Goal: Register for event/course

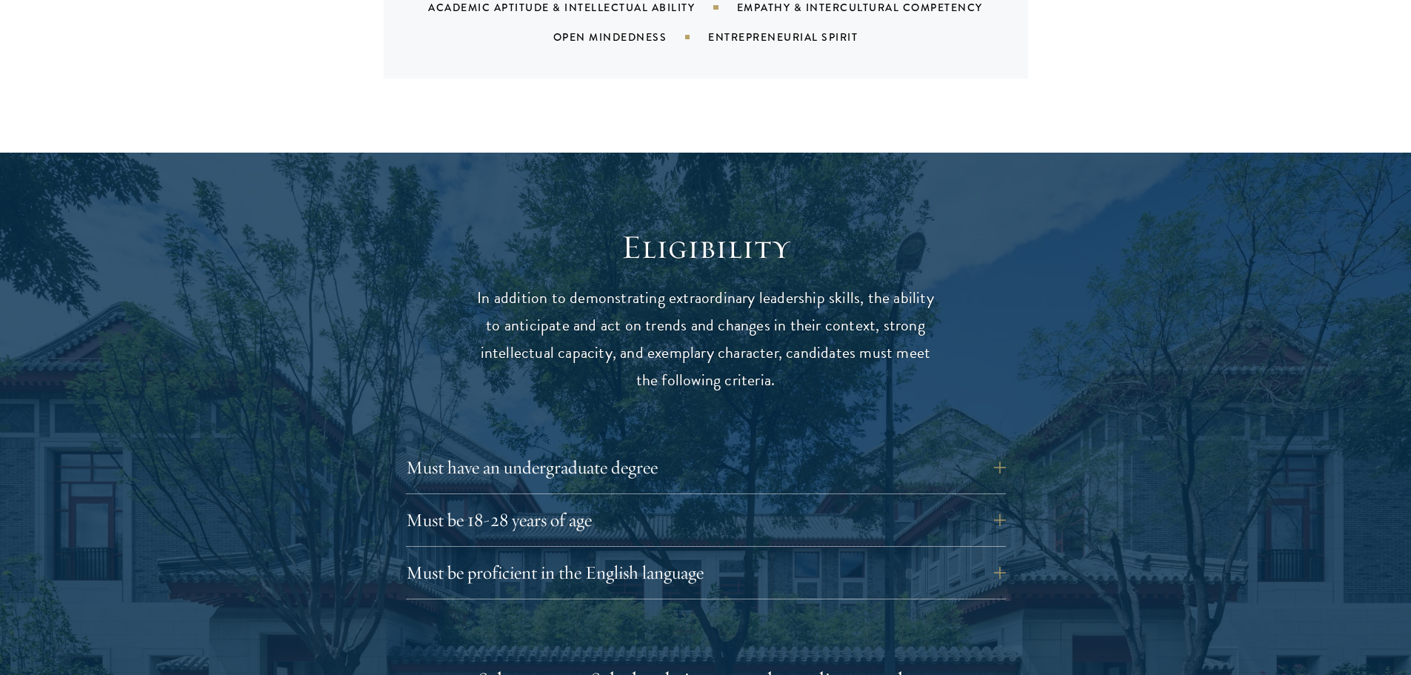
scroll to position [1777, 0]
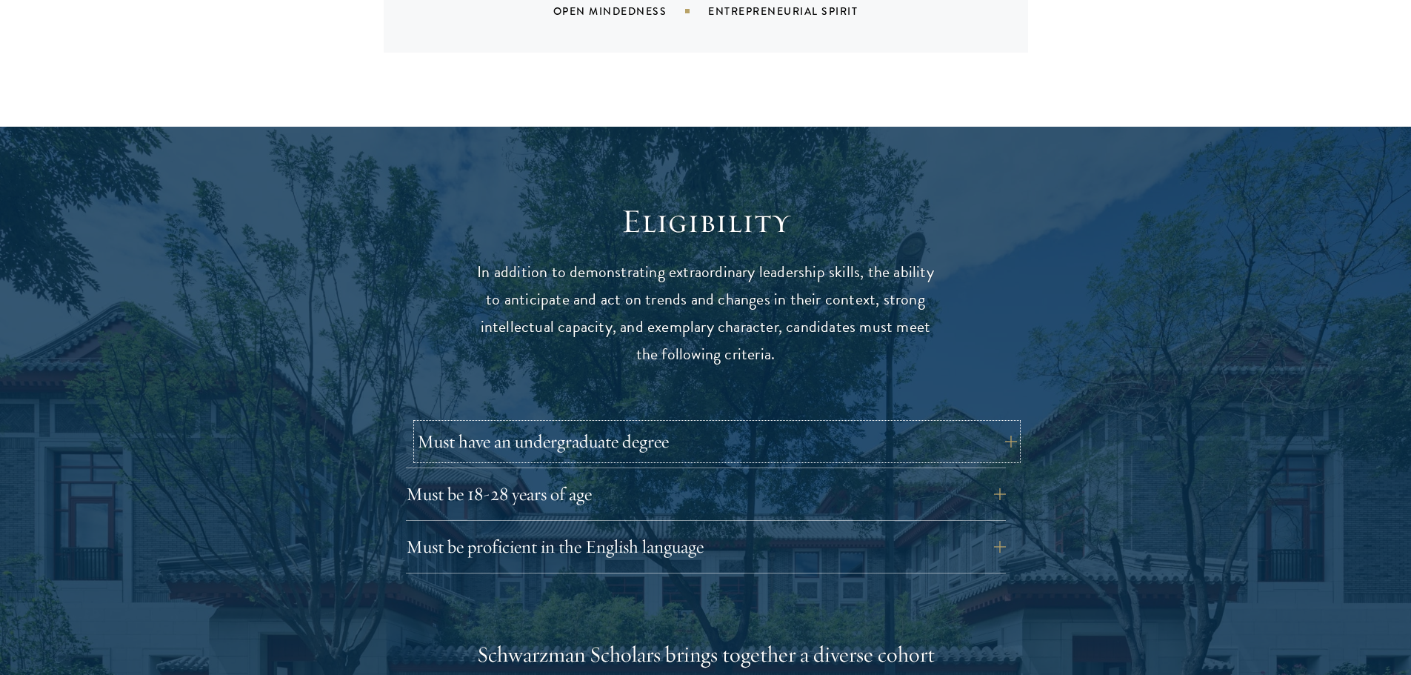
click at [560, 424] on button "Must have an undergraduate degree" at bounding box center [717, 442] width 600 height 36
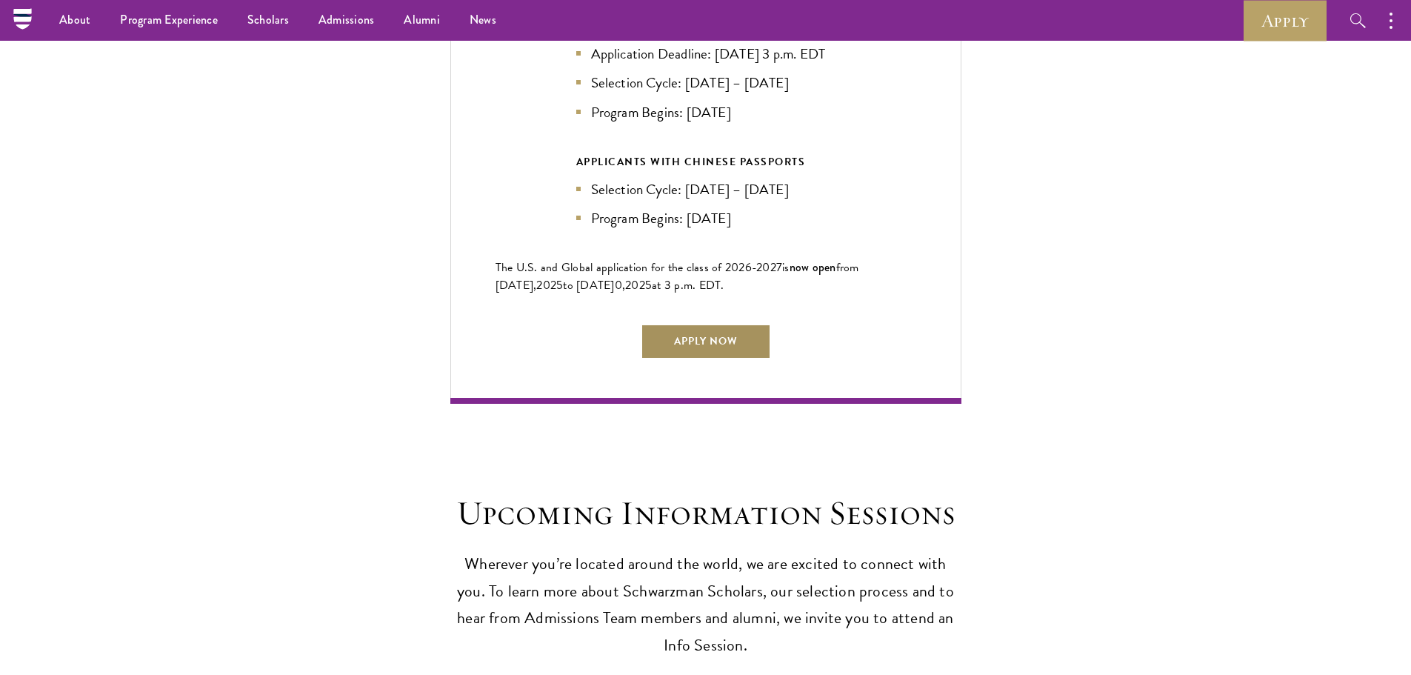
scroll to position [3629, 0]
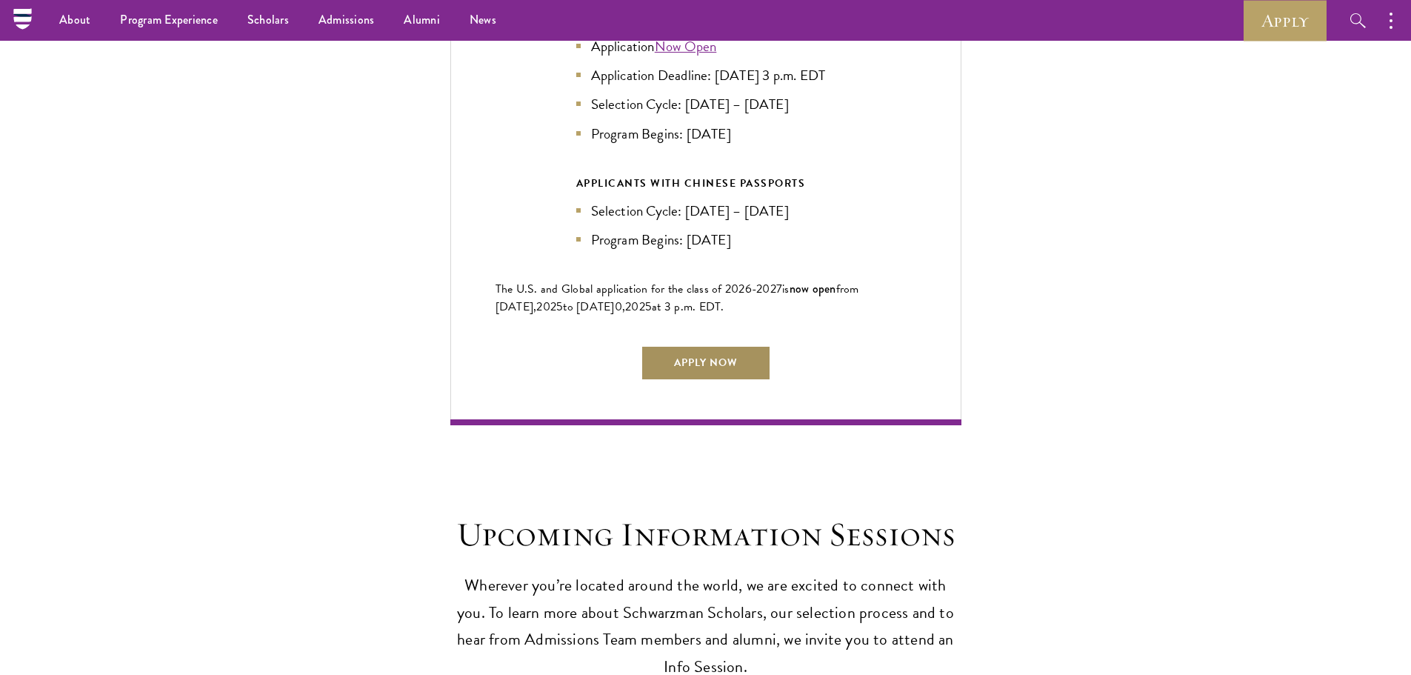
click at [695, 353] on link "Apply Now" at bounding box center [706, 363] width 130 height 36
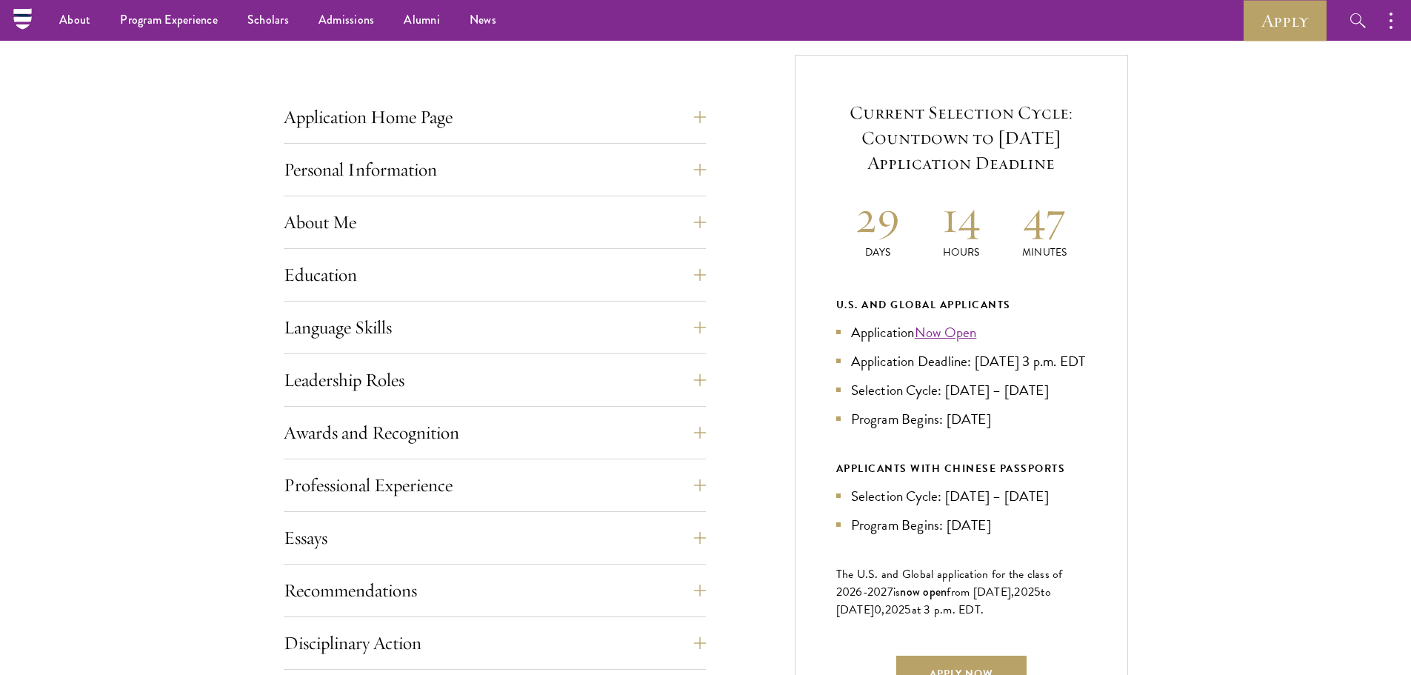
scroll to position [518, 0]
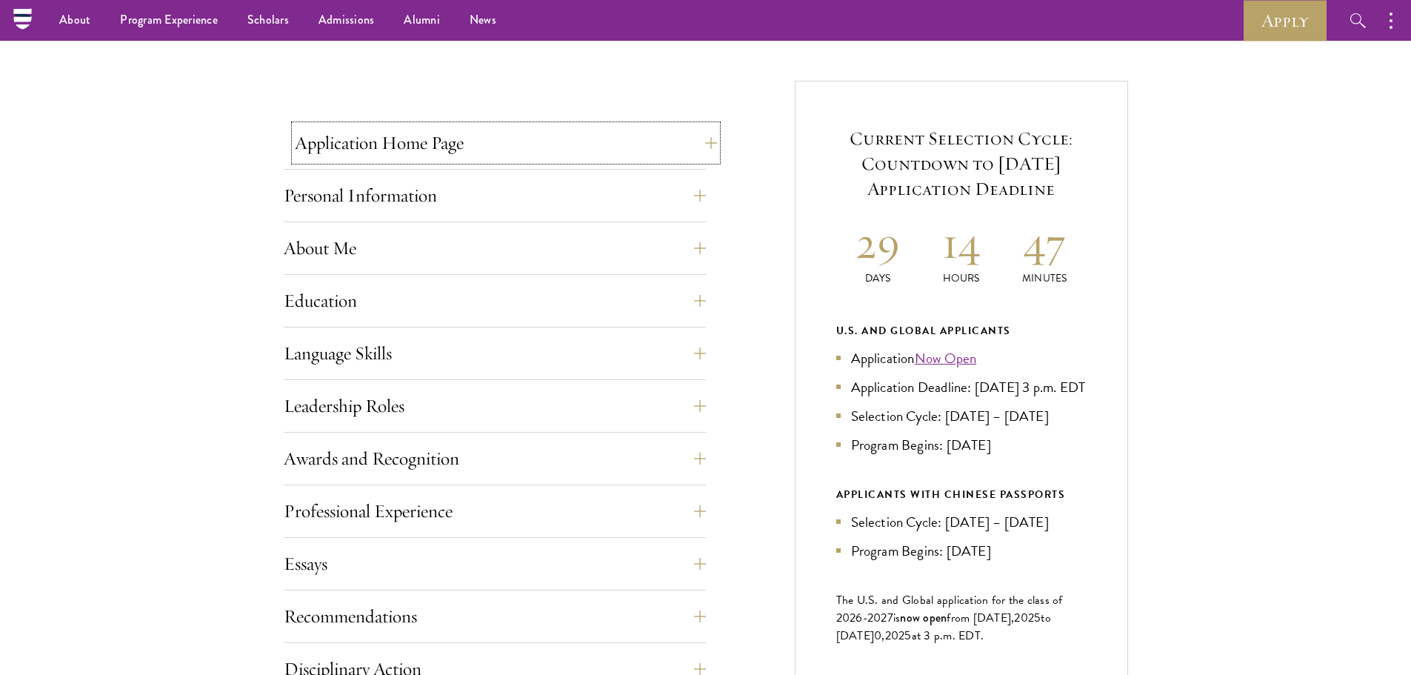
click at [461, 150] on button "Application Home Page" at bounding box center [506, 143] width 422 height 36
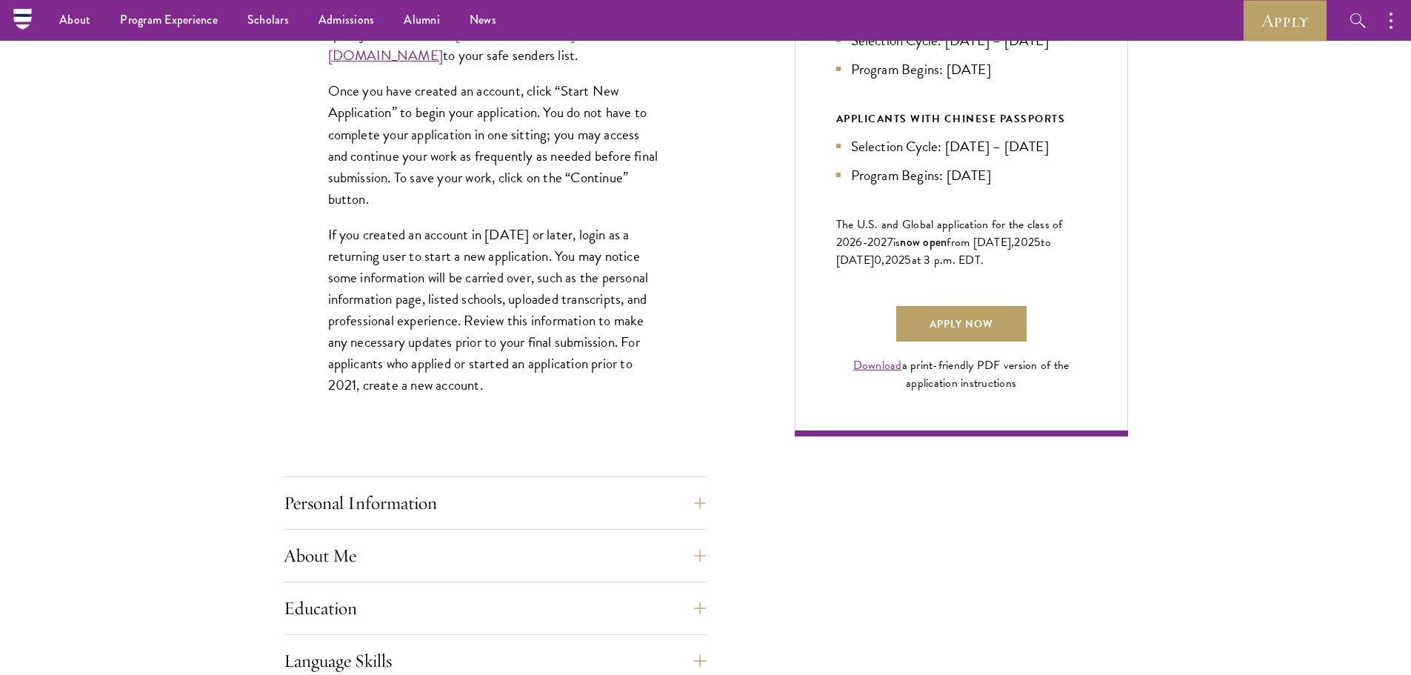
scroll to position [1037, 0]
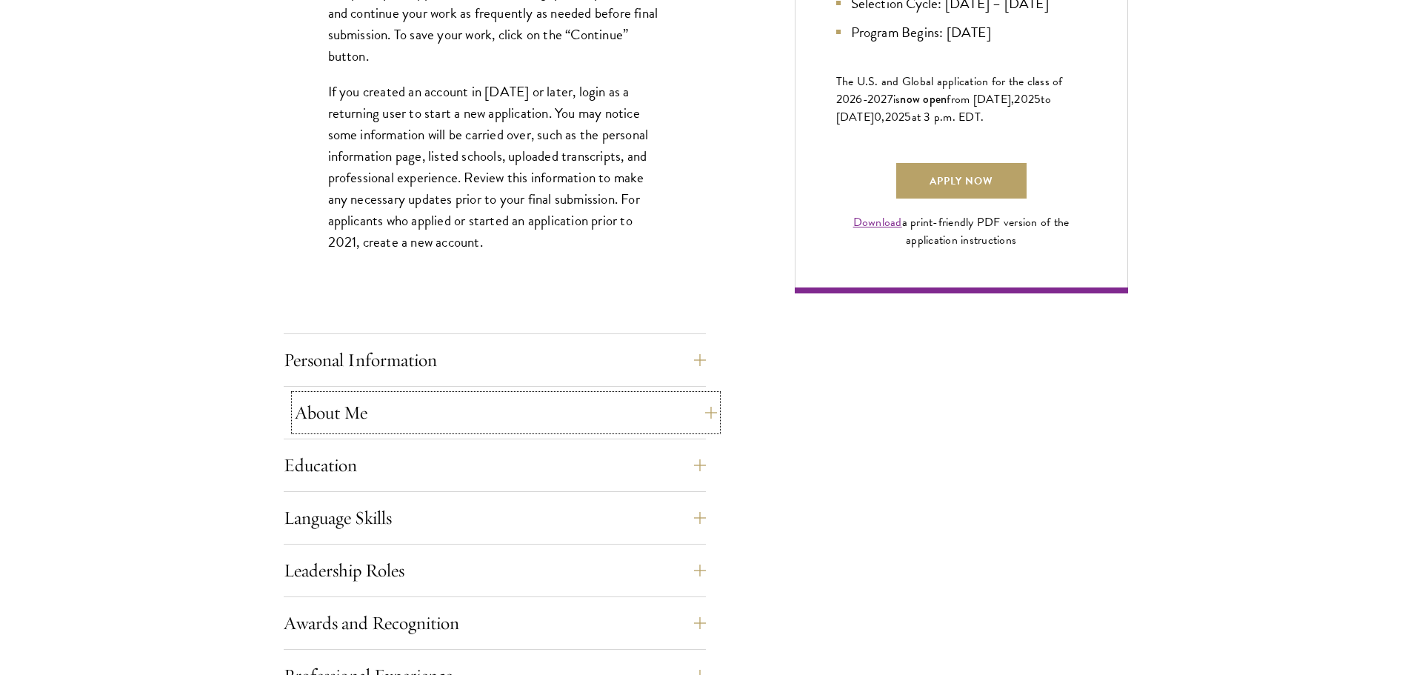
click at [321, 418] on button "About Me" at bounding box center [506, 413] width 422 height 36
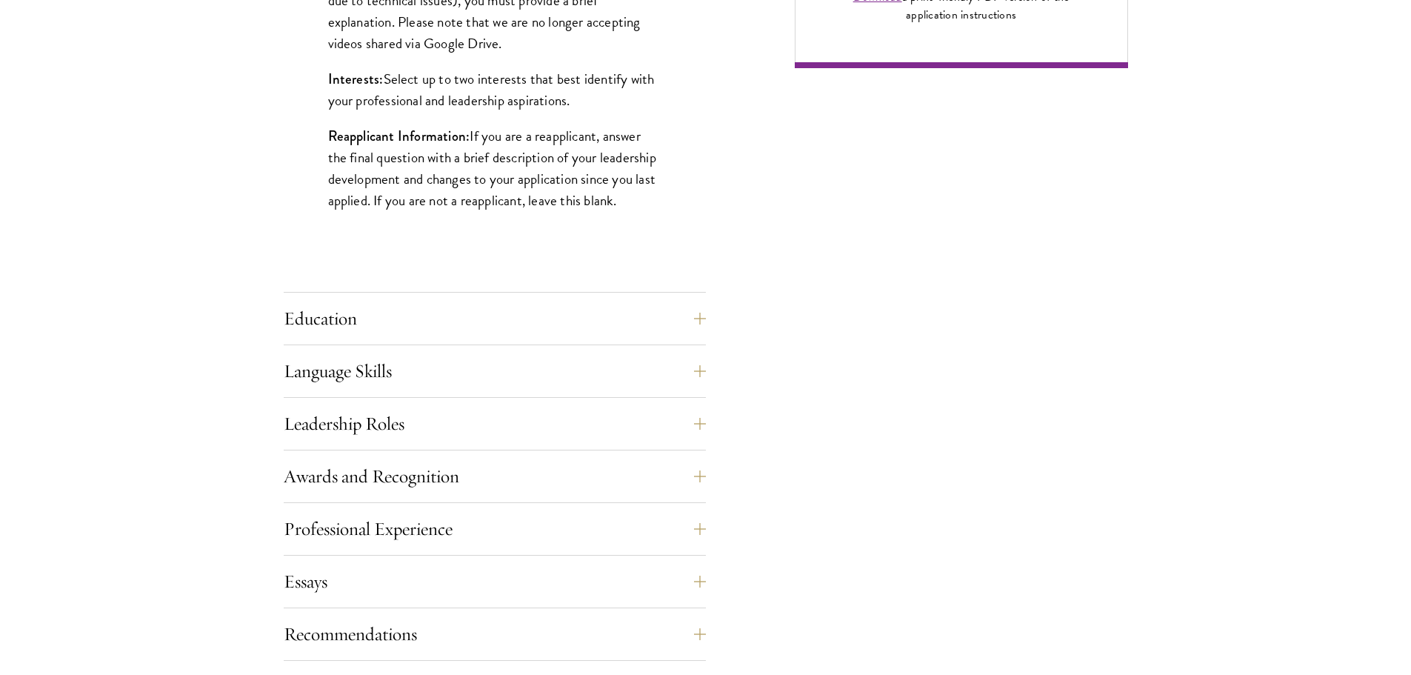
scroll to position [1333, 0]
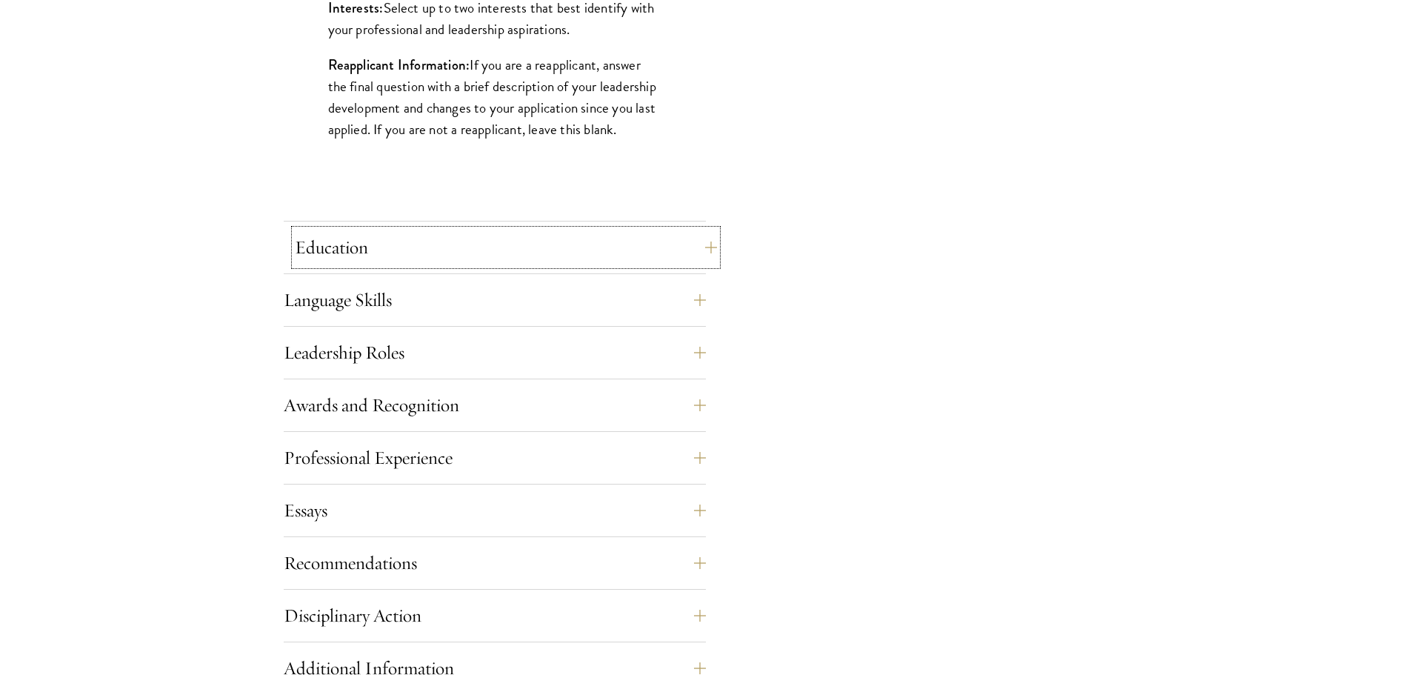
click at [380, 261] on button "Education" at bounding box center [506, 248] width 422 height 36
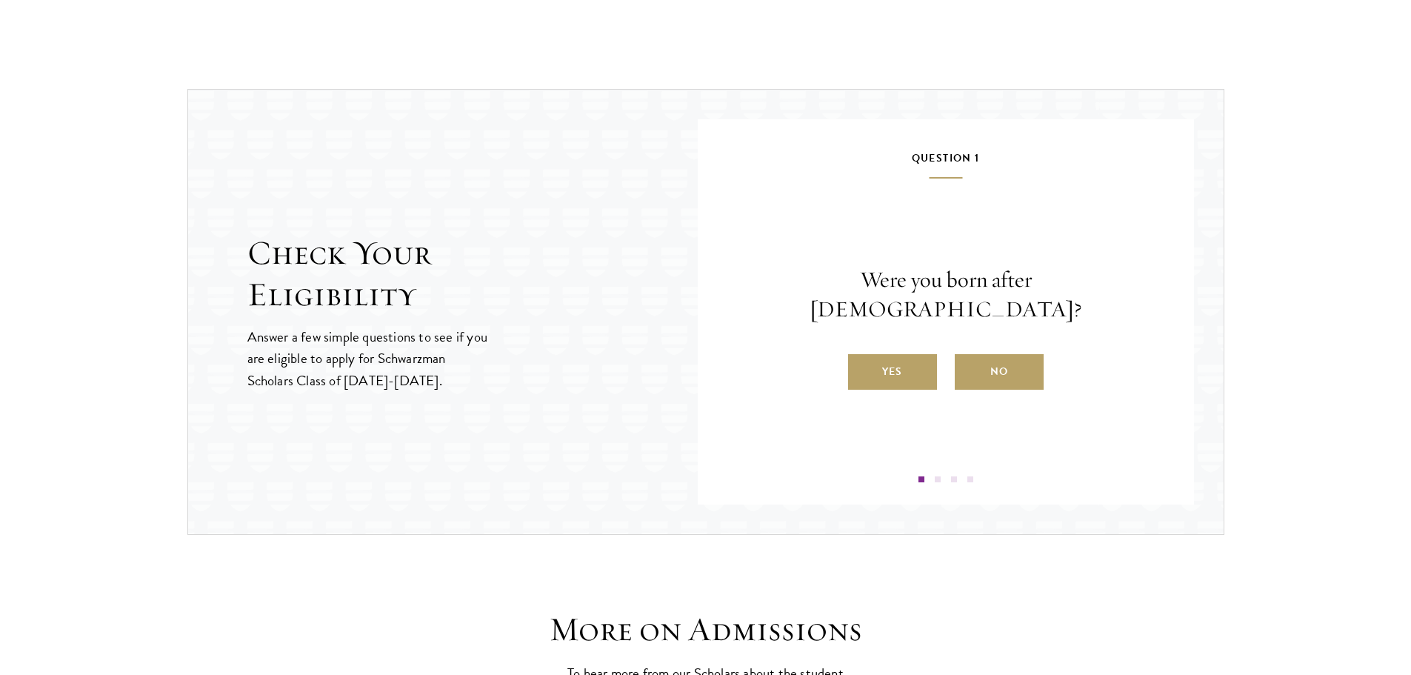
scroll to position [3333, 0]
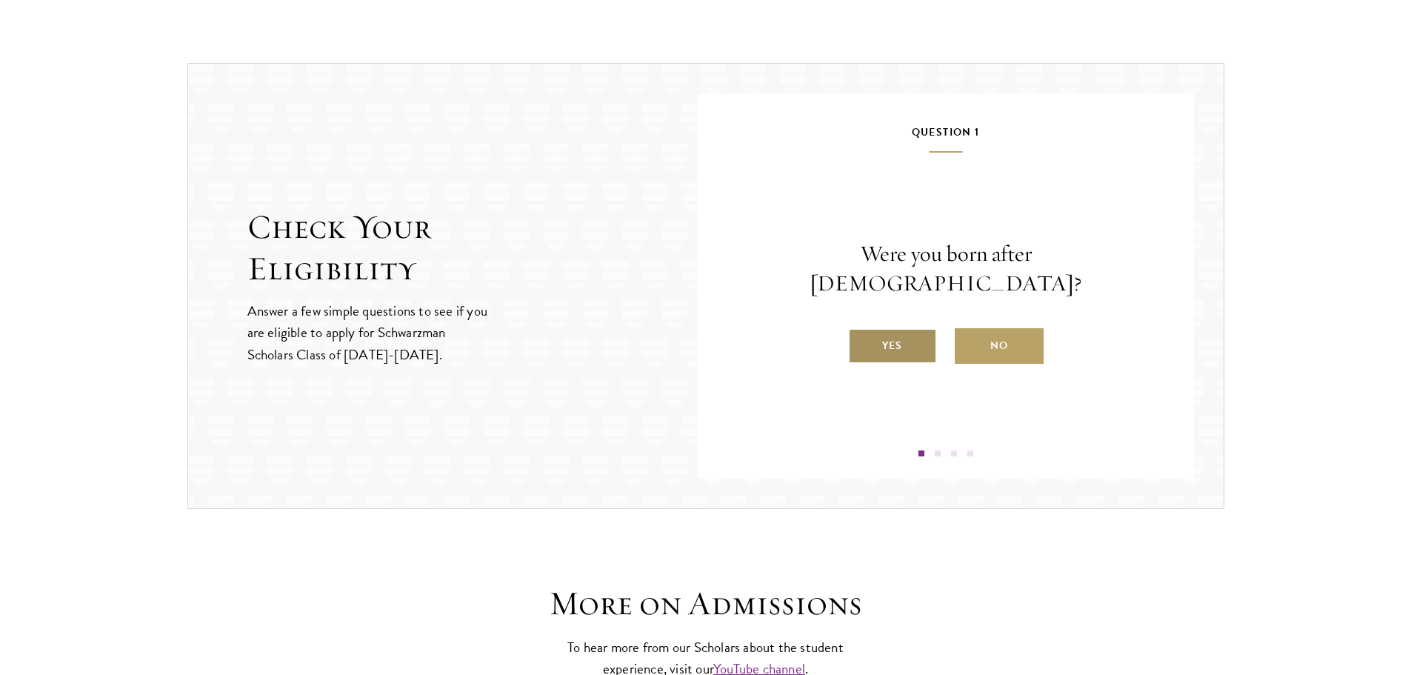
click at [888, 338] on label "Yes" at bounding box center [892, 346] width 89 height 36
click at [861, 338] on input "Yes" at bounding box center [854, 336] width 13 height 13
click at [884, 350] on label "Yes" at bounding box center [892, 346] width 89 height 36
click at [861, 343] on input "Yes" at bounding box center [854, 336] width 13 height 13
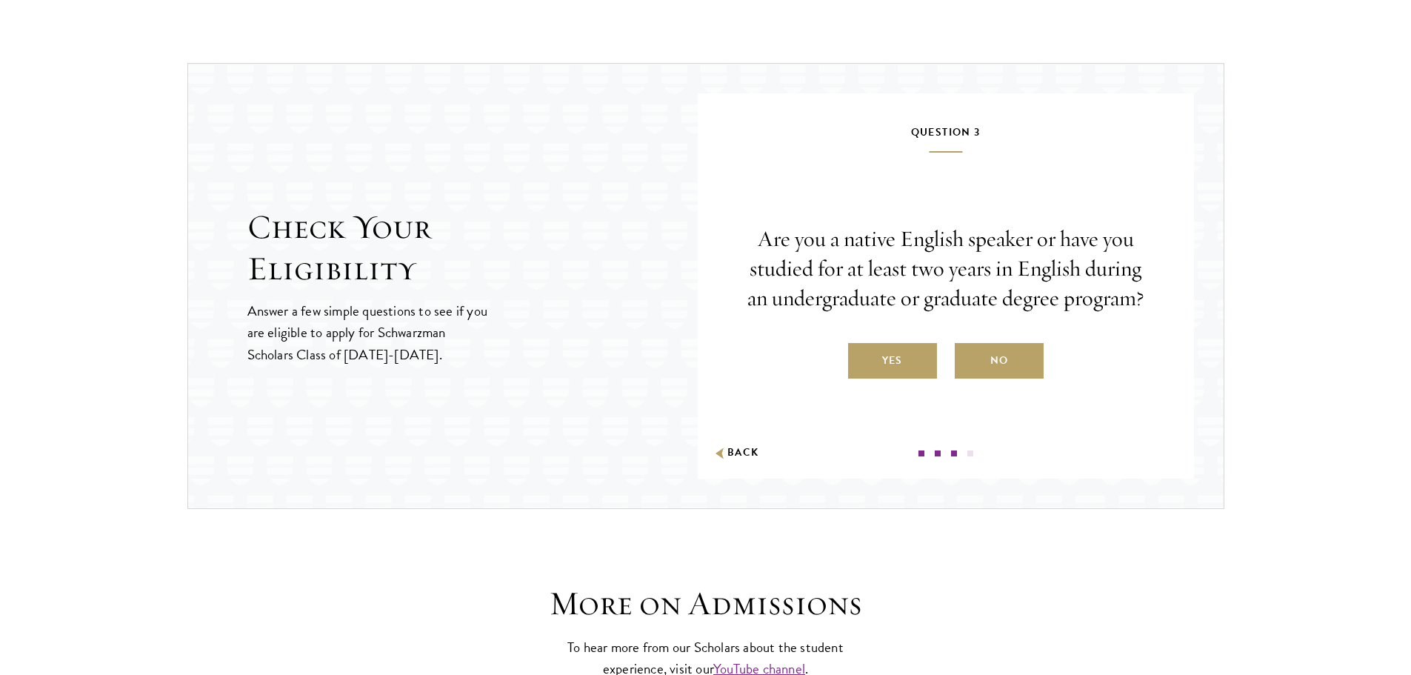
click at [884, 350] on label "Yes" at bounding box center [892, 361] width 89 height 36
click at [861, 350] on input "Yes" at bounding box center [854, 350] width 13 height 13
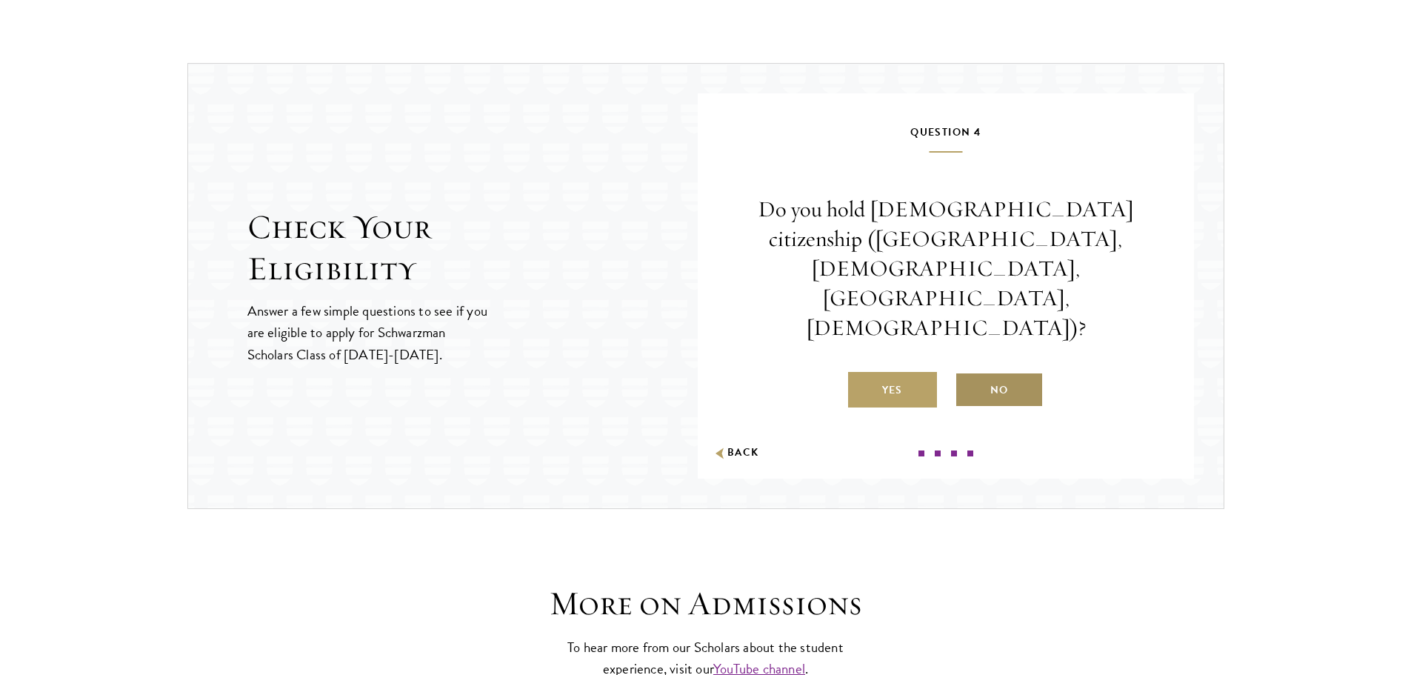
click at [1006, 372] on label "No" at bounding box center [999, 390] width 89 height 36
click at [968, 374] on input "No" at bounding box center [961, 380] width 13 height 13
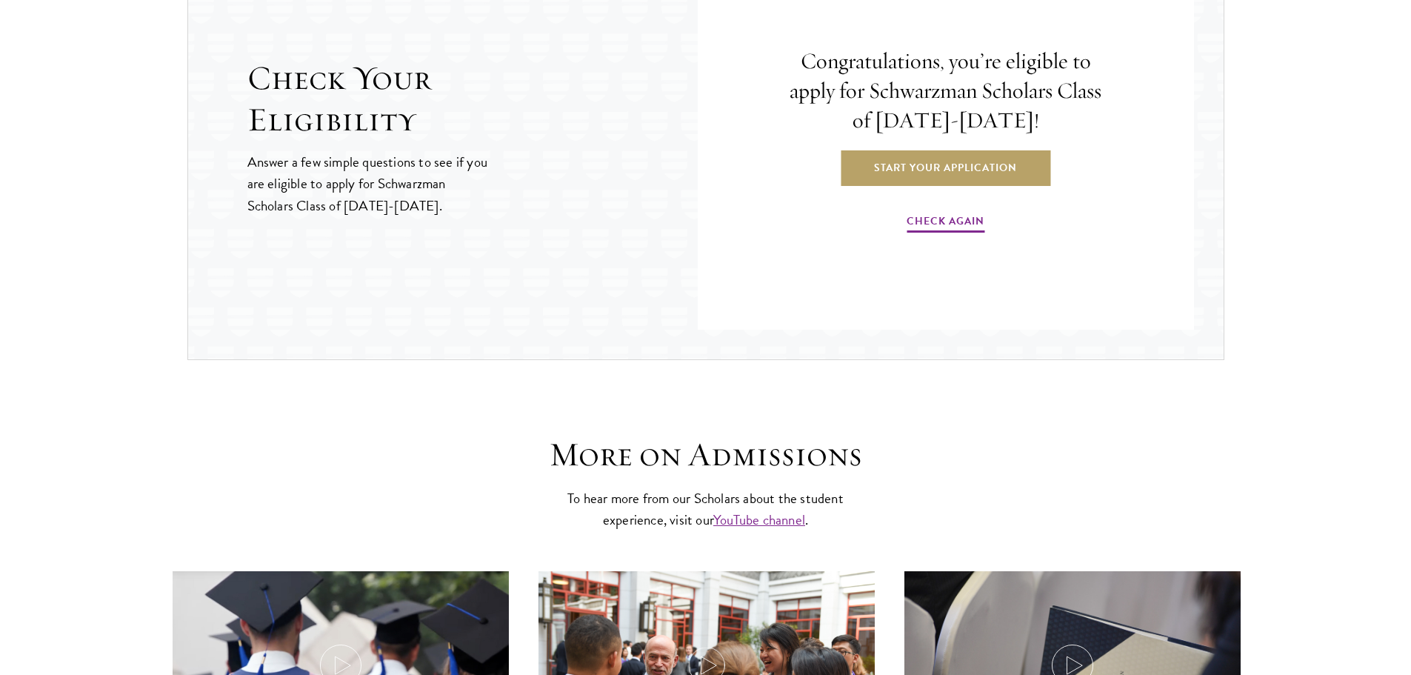
scroll to position [3703, 0]
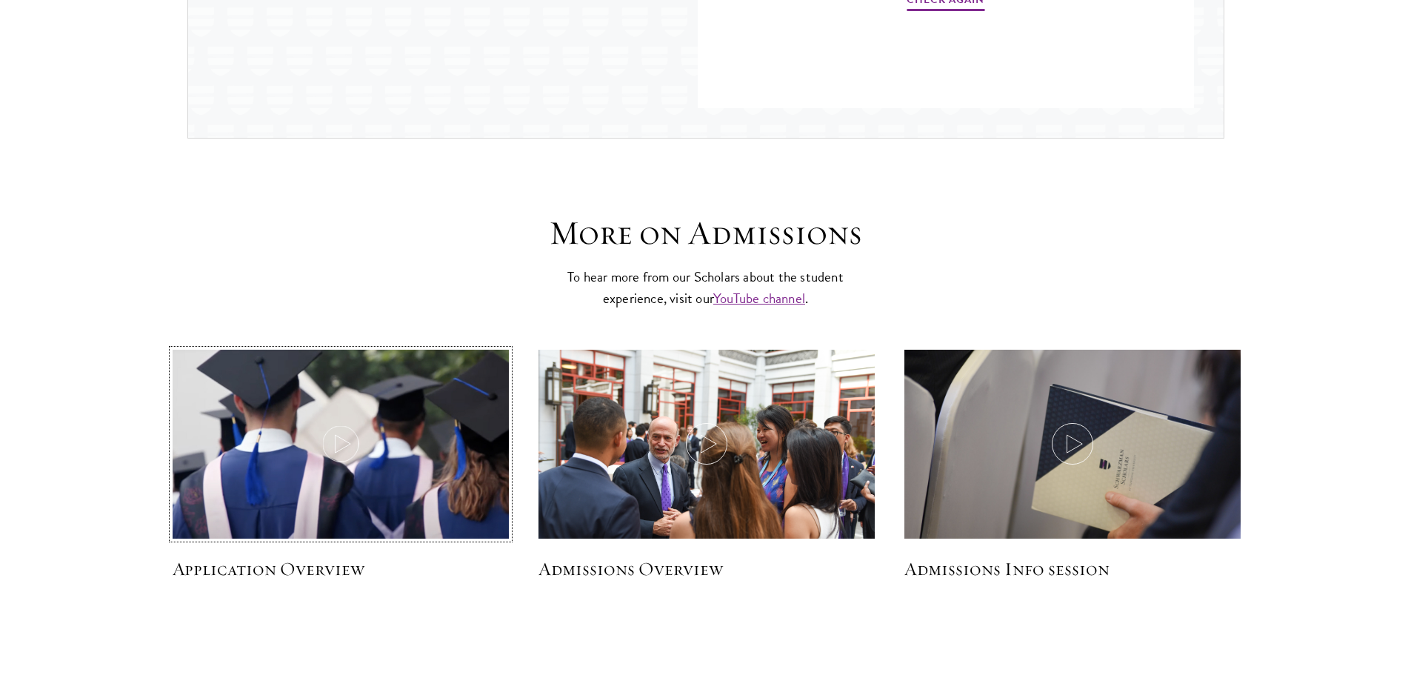
click at [320, 433] on icon at bounding box center [340, 443] width 41 height 41
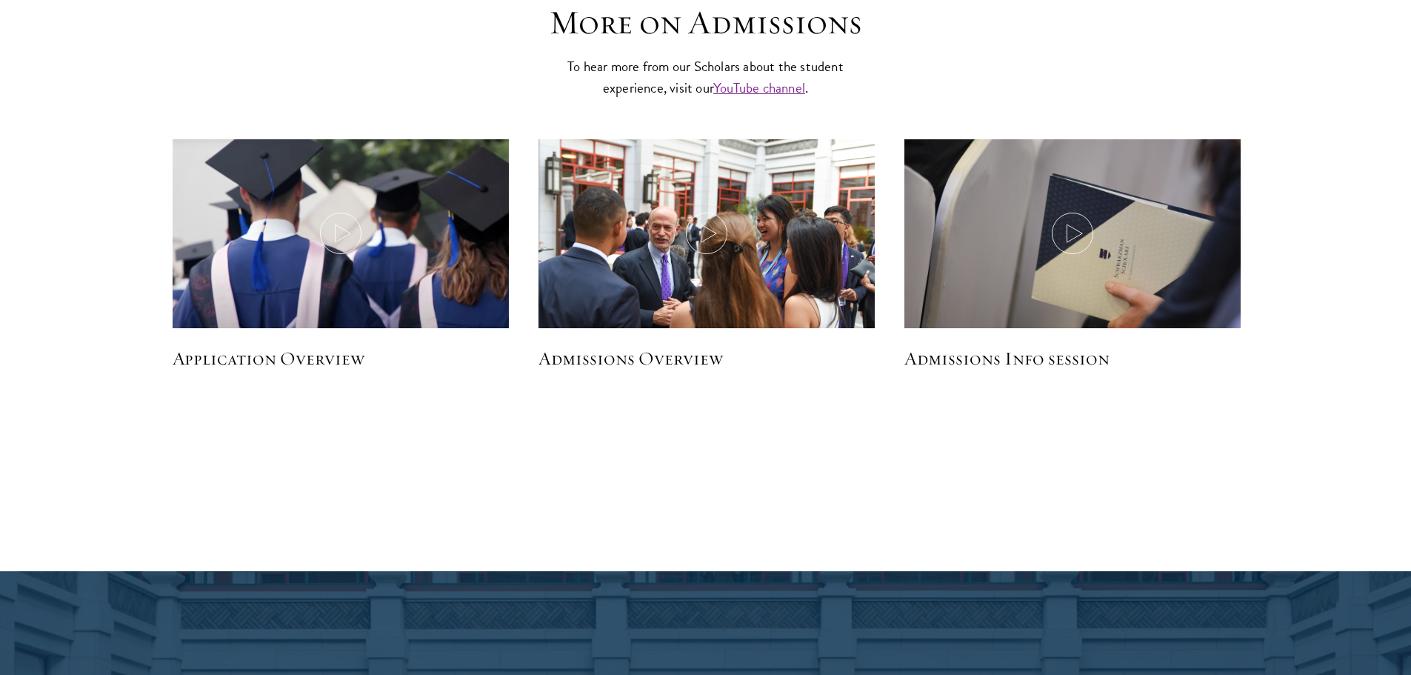
scroll to position [3925, 0]
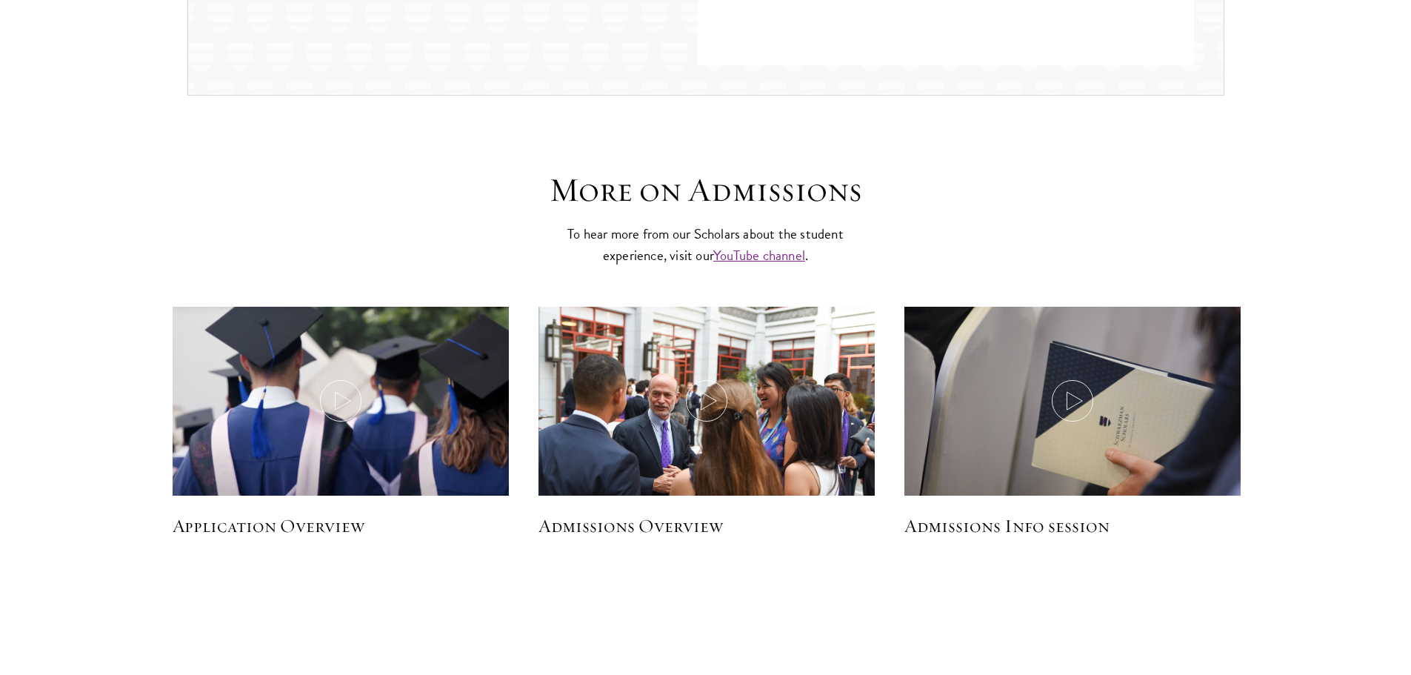
scroll to position [3851, 0]
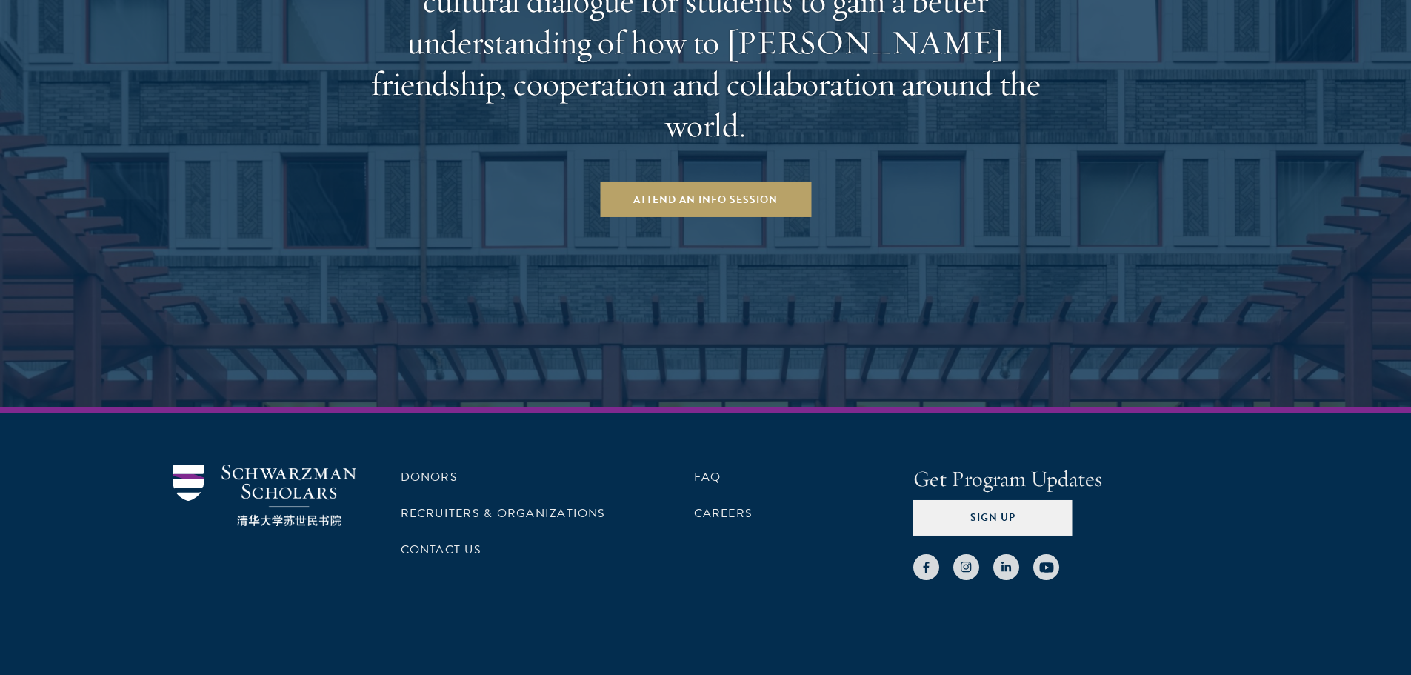
scroll to position [4820, 0]
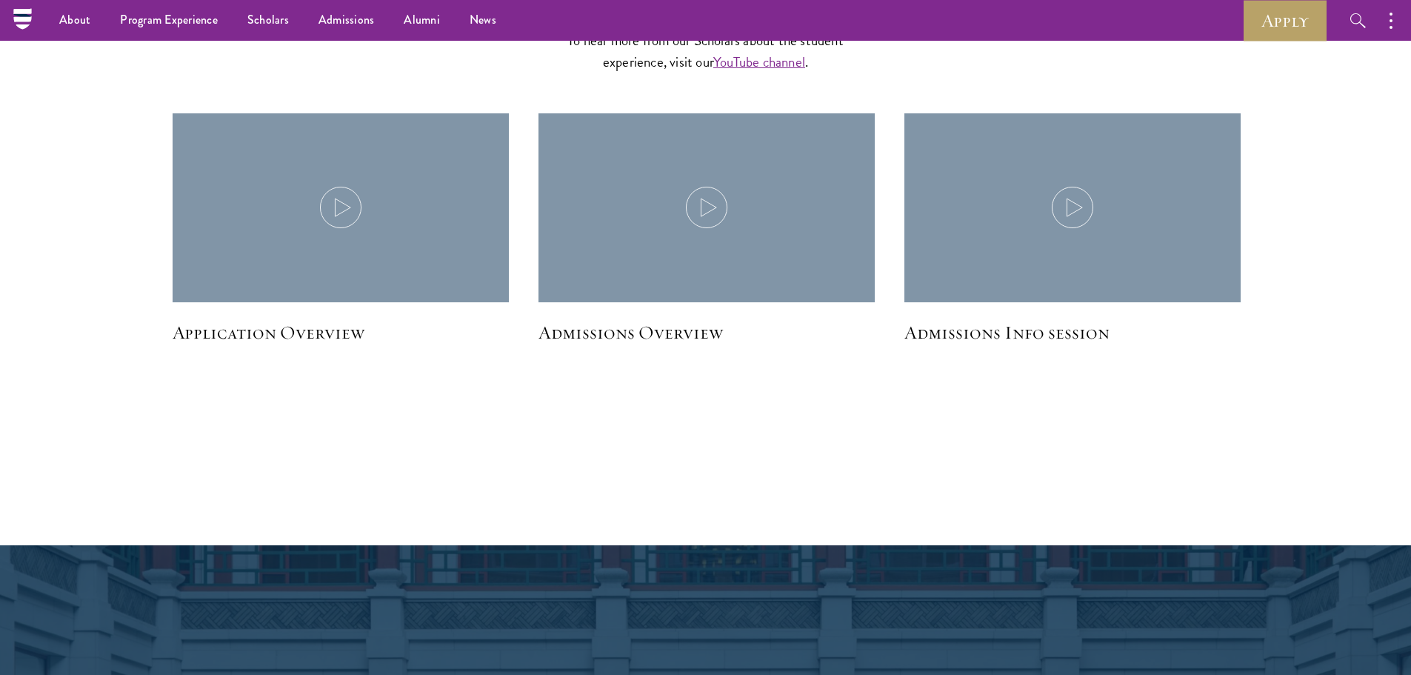
scroll to position [1953, 0]
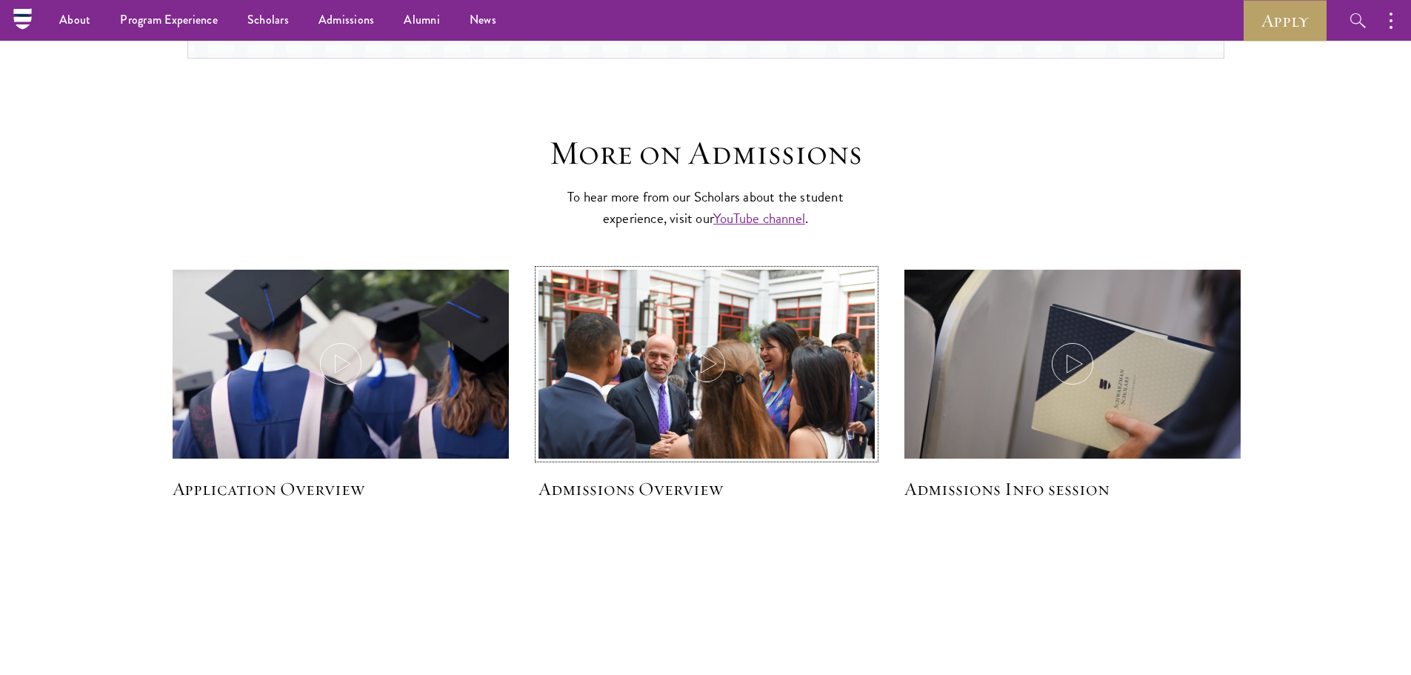
click at [702, 358] on icon at bounding box center [706, 363] width 41 height 41
